Goal: Task Accomplishment & Management: Manage account settings

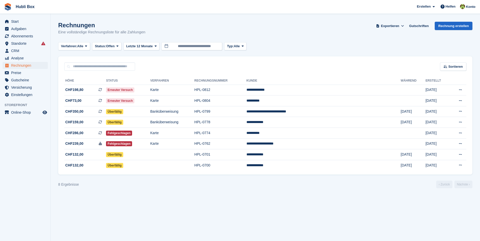
drag, startPoint x: 149, startPoint y: 32, endPoint x: 56, endPoint y: 25, distance: 93.6
click at [56, 25] on section "Rechnungen Eine vollständige Rechnungsliste für alle Zahlungen Exportieren Expo…" at bounding box center [265, 120] width 429 height 241
drag, startPoint x: 56, startPoint y: 25, endPoint x: 142, endPoint y: 30, distance: 85.9
click at [142, 30] on section "Rechnungen Eine vollständige Rechnungsliste für alle Zahlungen Exportieren Expo…" at bounding box center [265, 120] width 429 height 241
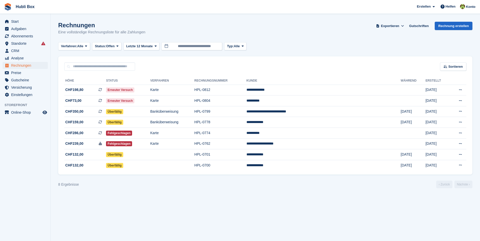
click at [144, 29] on div "Rechnungen Eine vollständige Rechnungsliste für alle Zahlungen Exportieren Expo…" at bounding box center [265, 31] width 414 height 19
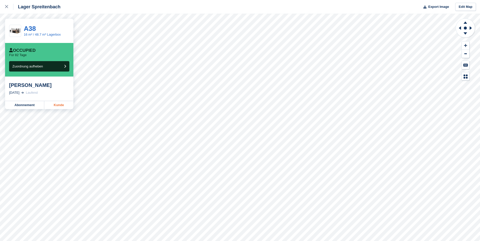
click at [62, 106] on link "Kunde" at bounding box center [58, 105] width 29 height 8
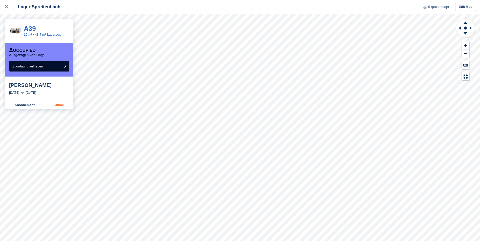
click at [63, 103] on link "Kunde" at bounding box center [58, 105] width 29 height 8
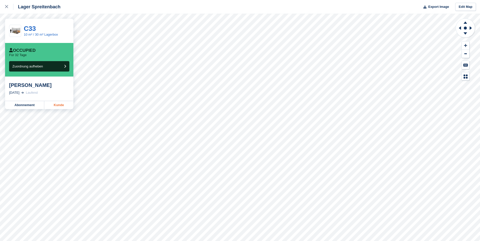
click at [57, 109] on link "Kunde" at bounding box center [58, 105] width 29 height 8
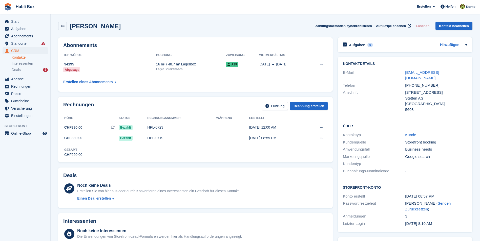
drag, startPoint x: 111, startPoint y: 27, endPoint x: 83, endPoint y: 29, distance: 28.7
click at [83, 29] on div "Filip Stojkovic Zahlungsmethoden synchronisieren Auf Stripe ansehen Löschen Kon…" at bounding box center [265, 26] width 414 height 9
click at [128, 28] on div "Filip Stojkovic Zahlungsmethoden synchronisieren Auf Stripe ansehen Löschen Kon…" at bounding box center [265, 26] width 414 height 9
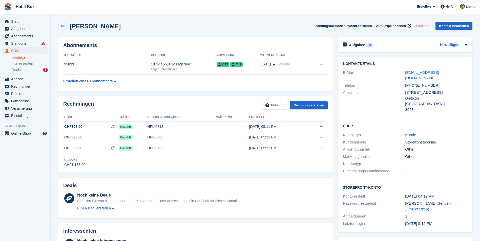
click at [175, 29] on div "[PERSON_NAME] Zahlungsmethoden synchronisieren Auf Stripe ansehen Löschen Konta…" at bounding box center [265, 26] width 414 height 9
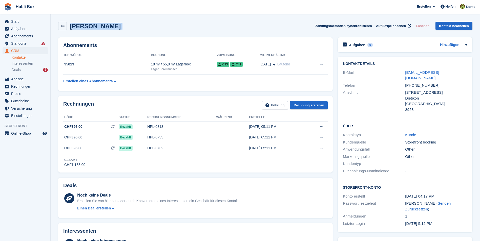
click at [175, 29] on div "[PERSON_NAME] Zahlungsmethoden synchronisieren Auf Stripe ansehen Löschen Konta…" at bounding box center [265, 26] width 414 height 9
drag, startPoint x: 160, startPoint y: 29, endPoint x: 2, endPoint y: 9, distance: 159.3
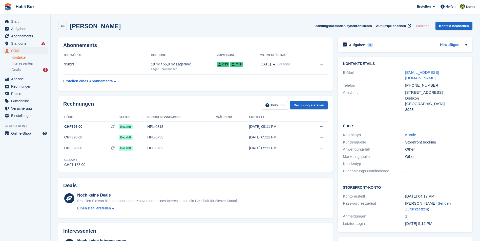
click at [158, 26] on div "[PERSON_NAME] Zahlungsmethoden synchronisieren Auf Stripe ansehen Löschen Konta…" at bounding box center [265, 26] width 414 height 9
drag, startPoint x: 167, startPoint y: 28, endPoint x: 5, endPoint y: 9, distance: 162.8
click at [99, 8] on span "Hubli Box [GEOGRAPHIC_DATA] Abonnement Rechnung Kontakt Deal [GEOGRAPHIC_DATA] …" at bounding box center [240, 7] width 480 height 14
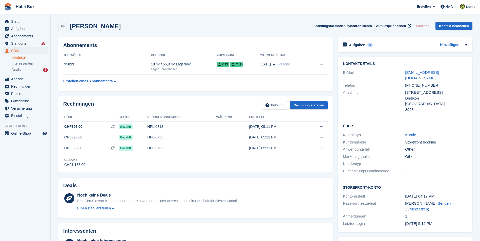
click at [180, 23] on div "[PERSON_NAME] Zahlungsmethoden synchronisieren Auf Stripe ansehen Löschen Konta…" at bounding box center [265, 26] width 414 height 9
drag, startPoint x: 159, startPoint y: 26, endPoint x: 1, endPoint y: 9, distance: 159.5
click at [181, 26] on div "[PERSON_NAME] Zahlungsmethoden synchronisieren Auf Stripe ansehen Löschen Konta…" at bounding box center [265, 26] width 414 height 9
drag, startPoint x: 154, startPoint y: 24, endPoint x: 4, endPoint y: 7, distance: 151.3
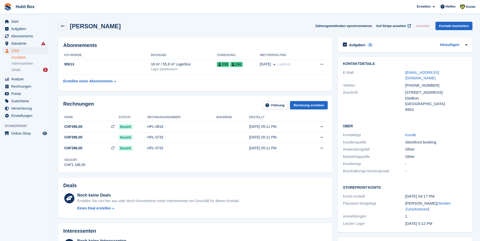
click at [87, 2] on span "Hubli Box [GEOGRAPHIC_DATA] Abonnement Rechnung Kontakt Deal [GEOGRAPHIC_DATA] …" at bounding box center [240, 7] width 480 height 14
drag, startPoint x: 164, startPoint y: 23, endPoint x: 3, endPoint y: 6, distance: 161.5
click at [87, 10] on span "Hubli Box [GEOGRAPHIC_DATA] Abonnement Rechnung Kontakt Deal [GEOGRAPHIC_DATA] …" at bounding box center [240, 7] width 480 height 14
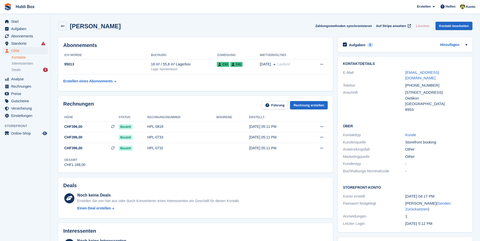
drag, startPoint x: 163, startPoint y: 26, endPoint x: 5, endPoint y: 8, distance: 159.3
click at [61, 6] on span "Hubli Box [GEOGRAPHIC_DATA] Abonnement Rechnung Kontakt Deal [GEOGRAPHIC_DATA] …" at bounding box center [240, 7] width 480 height 14
click at [179, 25] on div "[PERSON_NAME] Zahlungsmethoden synchronisieren Auf Stripe ansehen Löschen Konta…" at bounding box center [265, 26] width 414 height 9
drag, startPoint x: 174, startPoint y: 24, endPoint x: 2, endPoint y: 6, distance: 172.9
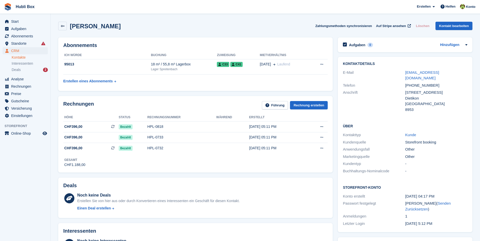
click at [89, 10] on span "Hubli Box [GEOGRAPHIC_DATA] Abonnement Rechnung Kontakt Deal [GEOGRAPHIC_DATA] …" at bounding box center [240, 7] width 480 height 14
drag, startPoint x: 162, startPoint y: 29, endPoint x: 5, endPoint y: 10, distance: 157.5
click at [112, 12] on span "Hubli Box [GEOGRAPHIC_DATA] Abonnement Rechnung Kontakt Deal [GEOGRAPHIC_DATA] …" at bounding box center [240, 7] width 480 height 14
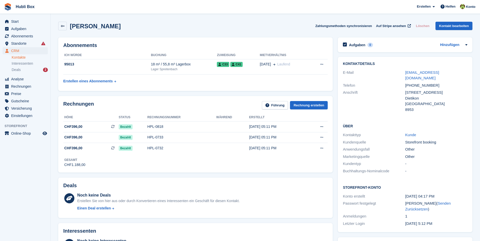
drag, startPoint x: 163, startPoint y: 30, endPoint x: 0, endPoint y: 6, distance: 164.1
click at [99, 6] on span "Hubli Box [GEOGRAPHIC_DATA] Abonnement Rechnung Kontakt Deal [GEOGRAPHIC_DATA] …" at bounding box center [240, 7] width 480 height 14
drag, startPoint x: 162, startPoint y: 24, endPoint x: 3, endPoint y: 8, distance: 160.2
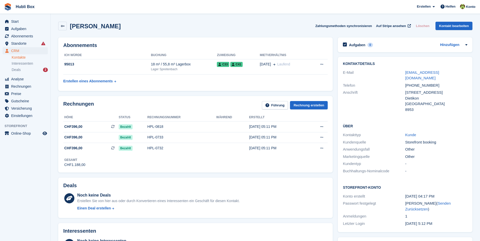
click at [73, 9] on span "Hubli Box [GEOGRAPHIC_DATA] Abonnement Rechnung Kontakt Deal [GEOGRAPHIC_DATA] …" at bounding box center [240, 7] width 480 height 14
drag, startPoint x: 154, startPoint y: 25, endPoint x: 5, endPoint y: 7, distance: 150.1
click at [106, 12] on span "Hubli Box [GEOGRAPHIC_DATA] Abonnement Rechnung Kontakt Deal [GEOGRAPHIC_DATA] …" at bounding box center [240, 7] width 480 height 14
drag, startPoint x: 158, startPoint y: 24, endPoint x: 4, endPoint y: 11, distance: 154.7
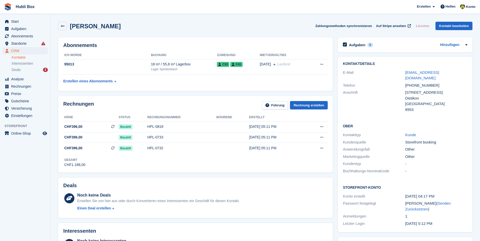
click at [81, 6] on span "Hubli Box [GEOGRAPHIC_DATA] Abonnement Rechnung Kontakt Deal [GEOGRAPHIC_DATA] …" at bounding box center [240, 7] width 480 height 14
click at [159, 136] on div "HPL-0733" at bounding box center [181, 137] width 69 height 5
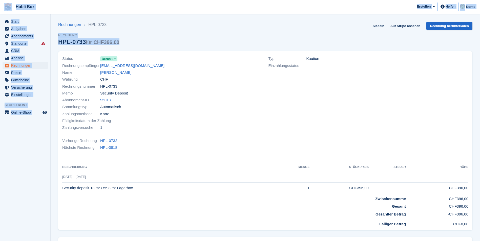
drag, startPoint x: 129, startPoint y: 41, endPoint x: 8, endPoint y: 6, distance: 126.3
click at [8, 6] on div "Hubli Box [GEOGRAPHIC_DATA] Abonnement Rechnung Kontakt Deal [GEOGRAPHIC_DATA] …" at bounding box center [240, 150] width 480 height 301
click at [166, 30] on div "Rechnungen HPL-0733 Rechnung HPL-0733 für CHF396,00 Siedeln Auf Stripe ansehen …" at bounding box center [265, 37] width 414 height 30
drag, startPoint x: 143, startPoint y: 42, endPoint x: 3, endPoint y: 6, distance: 145.1
click at [3, 6] on div "Hubli Box [GEOGRAPHIC_DATA] Abonnement Rechnung Kontakt Deal [GEOGRAPHIC_DATA] …" at bounding box center [240, 150] width 480 height 301
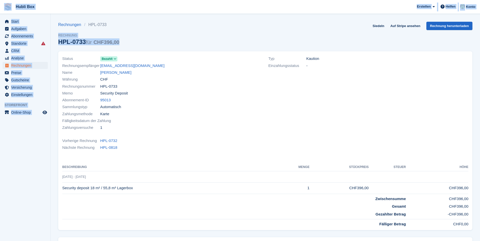
click at [123, 3] on span "Hubli Box [GEOGRAPHIC_DATA] Abonnement Rechnung Kontakt Deal [GEOGRAPHIC_DATA] …" at bounding box center [240, 7] width 480 height 14
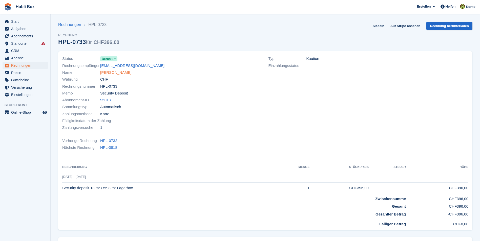
click at [120, 73] on link "[PERSON_NAME]" at bounding box center [115, 73] width 31 height 6
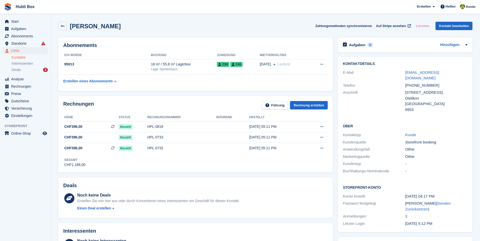
drag, startPoint x: 166, startPoint y: 23, endPoint x: 4, endPoint y: 1, distance: 163.8
click at [175, 33] on div "[PERSON_NAME] Zahlungsmethoden synchronisieren Auf Stripe ansehen Löschen Konta…" at bounding box center [265, 27] width 419 height 16
click at [207, 35] on div "[PERSON_NAME] Zahlungsmethoden synchronisieren Auf Stripe ansehen Löschen Konta…" at bounding box center [265, 27] width 419 height 16
drag, startPoint x: 149, startPoint y: 25, endPoint x: 3, endPoint y: 4, distance: 148.2
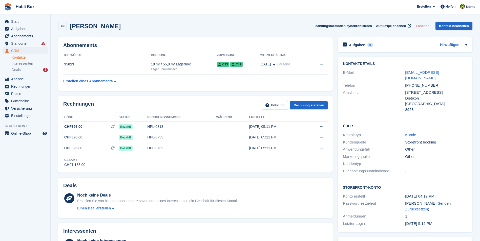
click at [88, 8] on span "Hubli Box [GEOGRAPHIC_DATA] Abonnement Rechnung Kontakt Deal [GEOGRAPHIC_DATA] …" at bounding box center [240, 7] width 480 height 14
drag, startPoint x: 86, startPoint y: 138, endPoint x: 64, endPoint y: 139, distance: 22.3
click at [64, 139] on span "CHF396,00" at bounding box center [90, 137] width 55 height 5
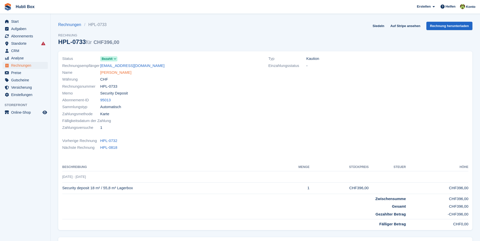
click at [131, 74] on link "[PERSON_NAME]" at bounding box center [115, 73] width 31 height 6
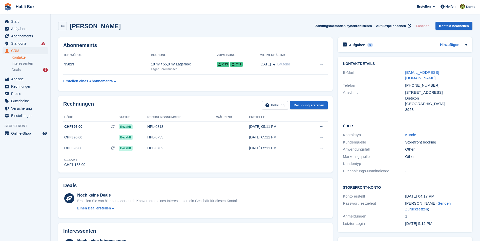
click at [154, 26] on div "[PERSON_NAME] Zahlungsmethoden synchronisieren Auf Stripe ansehen Löschen Konta…" at bounding box center [265, 26] width 414 height 9
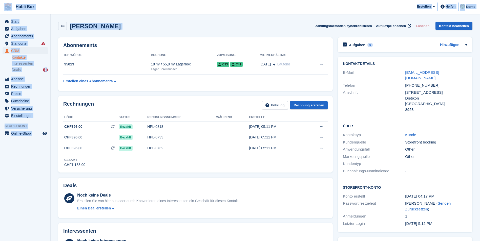
drag, startPoint x: 154, startPoint y: 26, endPoint x: 0, endPoint y: 7, distance: 155.2
click at [183, 25] on div "[PERSON_NAME] Zahlungsmethoden synchronisieren Auf Stripe ansehen Löschen Konta…" at bounding box center [265, 26] width 414 height 9
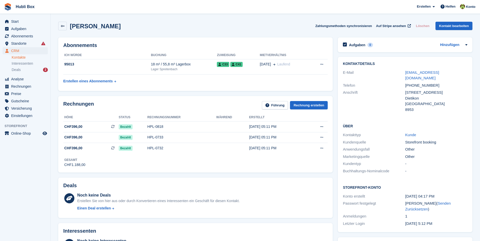
drag, startPoint x: 177, startPoint y: 30, endPoint x: 8, endPoint y: 5, distance: 171.1
click at [60, 4] on span "Hubli Box [GEOGRAPHIC_DATA] Abonnement Rechnung Kontakt Deal [GEOGRAPHIC_DATA] …" at bounding box center [240, 7] width 480 height 14
drag, startPoint x: 163, startPoint y: 27, endPoint x: 1, endPoint y: 6, distance: 163.0
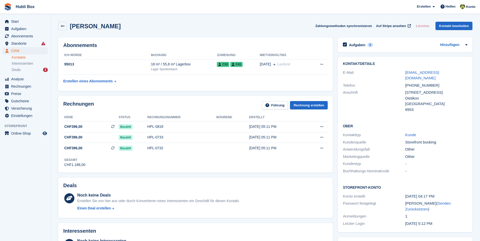
click at [72, 7] on span "Hubli Box [GEOGRAPHIC_DATA] Abonnement Rechnung Kontakt Deal [GEOGRAPHIC_DATA] …" at bounding box center [240, 7] width 480 height 14
drag, startPoint x: 152, startPoint y: 26, endPoint x: 7, endPoint y: 8, distance: 145.5
click at [241, 28] on div "[PERSON_NAME] Zahlungsmethoden synchronisieren Auf Stripe ansehen Löschen Konta…" at bounding box center [265, 26] width 414 height 9
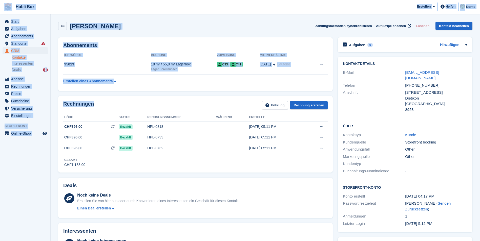
drag, startPoint x: 108, startPoint y: 102, endPoint x: 4, endPoint y: 7, distance: 140.9
click at [205, 30] on div "[PERSON_NAME] Zahlungsmethoden synchronisieren Auf Stripe ansehen Löschen Konta…" at bounding box center [265, 26] width 414 height 9
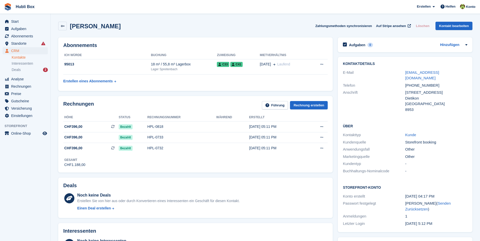
click at [174, 21] on div "[PERSON_NAME] Zahlungsmethoden synchronisieren Auf Stripe ansehen Löschen Konta…" at bounding box center [265, 27] width 419 height 16
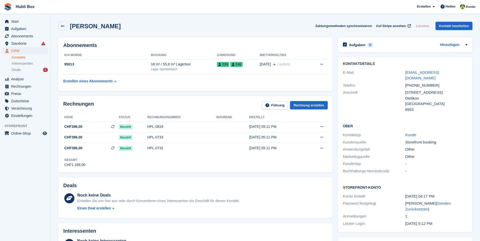
drag, startPoint x: 173, startPoint y: 29, endPoint x: 7, endPoint y: 7, distance: 166.9
click at [160, 22] on div "[PERSON_NAME] Zahlungsmethoden synchronisieren Auf Stripe ansehen Löschen Konta…" at bounding box center [265, 26] width 414 height 9
drag, startPoint x: 158, startPoint y: 25, endPoint x: 69, endPoint y: 23, distance: 89.6
click at [69, 23] on div "[PERSON_NAME] Zahlungsmethoden synchronisieren Auf Stripe ansehen Löschen Konta…" at bounding box center [265, 26] width 414 height 9
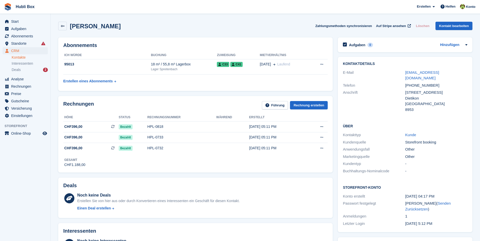
click at [195, 23] on div "[PERSON_NAME] Zahlungsmethoden synchronisieren Auf Stripe ansehen Löschen Konta…" at bounding box center [265, 26] width 414 height 9
drag, startPoint x: 161, startPoint y: 29, endPoint x: 3, endPoint y: 8, distance: 160.3
click at [167, 29] on div "[PERSON_NAME] Zahlungsmethoden synchronisieren Auf Stripe ansehen Löschen Konta…" at bounding box center [265, 26] width 414 height 9
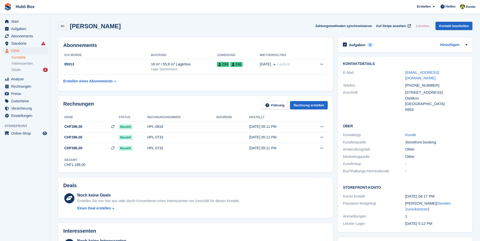
click at [157, 28] on div "[PERSON_NAME] Zahlungsmethoden synchronisieren Auf Stripe ansehen Löschen Konta…" at bounding box center [265, 26] width 414 height 9
drag, startPoint x: 157, startPoint y: 28, endPoint x: -1, endPoint y: 8, distance: 159.1
click at [0, 8] on html "Hubli Box [GEOGRAPHIC_DATA] Abonnement Rechnung Kontakt Deal [GEOGRAPHIC_DATA] …" at bounding box center [240, 120] width 480 height 241
click at [68, 2] on span "Hubli Box [GEOGRAPHIC_DATA] Abonnement Rechnung Kontakt Deal [GEOGRAPHIC_DATA] …" at bounding box center [240, 7] width 480 height 14
drag, startPoint x: 155, startPoint y: 25, endPoint x: 0, endPoint y: 7, distance: 156.6
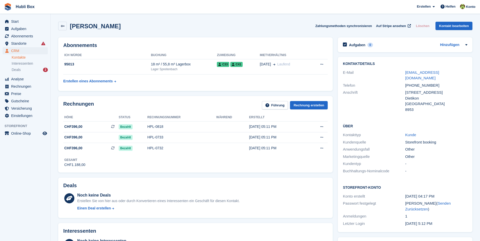
click at [0, 7] on html "Hubli Box [GEOGRAPHIC_DATA] Abonnement Rechnung Kontakt Deal [GEOGRAPHIC_DATA] …" at bounding box center [240, 120] width 480 height 241
click at [78, 7] on span "Hubli Box [GEOGRAPHIC_DATA] Abonnement Rechnung Kontakt Deal [GEOGRAPHIC_DATA] …" at bounding box center [240, 7] width 480 height 14
drag, startPoint x: 163, startPoint y: 26, endPoint x: 3, endPoint y: 4, distance: 161.9
click at [125, 5] on span "Hubli Box [GEOGRAPHIC_DATA] Abonnement Rechnung Kontakt Deal [GEOGRAPHIC_DATA] …" at bounding box center [240, 7] width 480 height 14
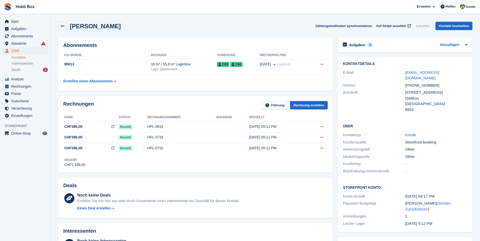
click at [228, 43] on h2 "Abonnements" at bounding box center [195, 45] width 264 height 6
drag, startPoint x: 157, startPoint y: 26, endPoint x: 4, endPoint y: 5, distance: 154.5
click at [68, 4] on span "Hubli Box [GEOGRAPHIC_DATA] Abonnement Rechnung Kontakt Deal [GEOGRAPHIC_DATA] …" at bounding box center [240, 7] width 480 height 14
drag, startPoint x: 155, startPoint y: 28, endPoint x: 5, endPoint y: 7, distance: 152.2
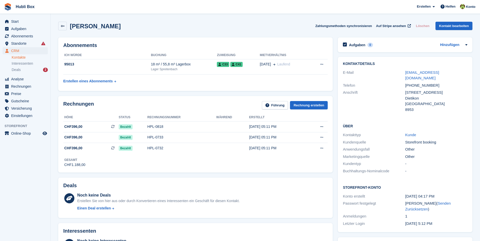
click at [99, 8] on span "Hubli Box [GEOGRAPHIC_DATA] Abonnement Rechnung Kontakt Deal [GEOGRAPHIC_DATA] …" at bounding box center [240, 7] width 480 height 14
click at [296, 74] on td "[DATE] [GEOGRAPHIC_DATA]" at bounding box center [285, 66] width 50 height 15
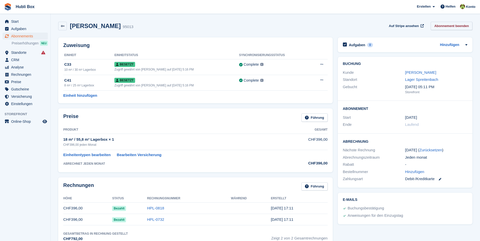
click at [446, 25] on link "Abonnement beenden" at bounding box center [452, 26] width 42 height 8
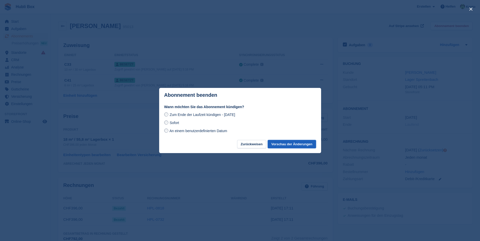
click at [293, 145] on button "Vorschau der Änderungen" at bounding box center [292, 144] width 48 height 8
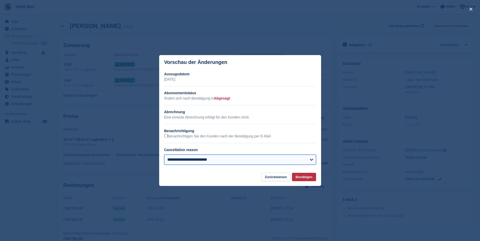
click at [227, 157] on select "**********" at bounding box center [240, 160] width 152 height 10
select select "**********"
click at [164, 155] on select "**********" at bounding box center [240, 160] width 152 height 10
click at [301, 179] on button "Bestätigen" at bounding box center [304, 177] width 24 height 8
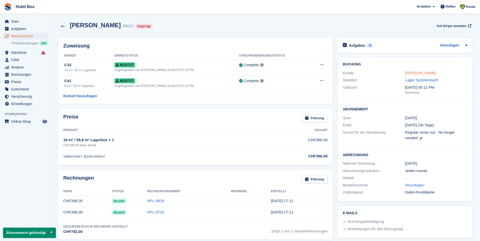
click at [418, 71] on link "[PERSON_NAME]" at bounding box center [420, 73] width 31 height 4
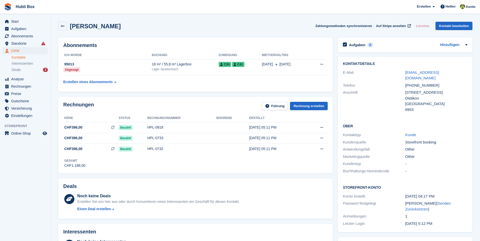
drag, startPoint x: 156, startPoint y: 27, endPoint x: 14, endPoint y: 12, distance: 142.9
click at [194, 27] on div "[PERSON_NAME] Zahlungsmethoden synchronisieren Auf Stripe ansehen Löschen Konta…" at bounding box center [265, 26] width 414 height 9
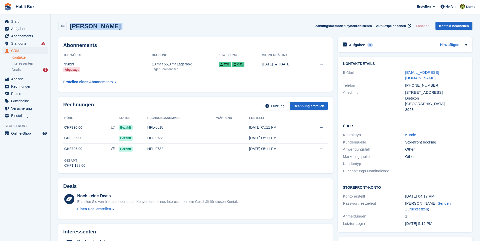
click at [194, 27] on div "[PERSON_NAME] Zahlungsmethoden synchronisieren Auf Stripe ansehen Löschen Konta…" at bounding box center [265, 26] width 414 height 9
drag, startPoint x: 186, startPoint y: 26, endPoint x: -1, endPoint y: 13, distance: 187.6
click at [0, 13] on html "Hubli Box [GEOGRAPHIC_DATA] Abonnement Rechnung Kontakt Deal [GEOGRAPHIC_DATA] …" at bounding box center [240, 120] width 480 height 241
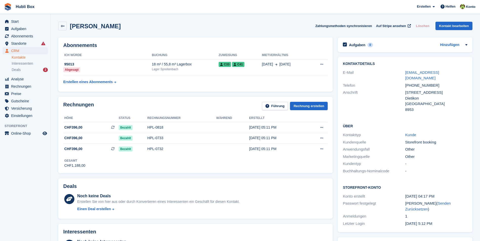
click at [190, 26] on div "[PERSON_NAME] Zahlungsmethoden synchronisieren Auf Stripe ansehen Löschen Konta…" at bounding box center [265, 26] width 414 height 9
